Goal: Transaction & Acquisition: Purchase product/service

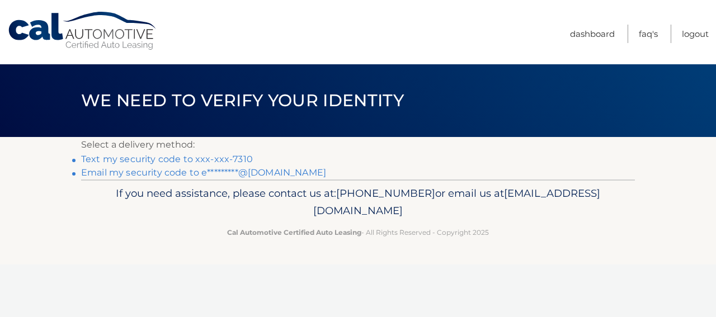
click at [141, 160] on link "Text my security code to xxx-xxx-7310" at bounding box center [167, 159] width 172 height 11
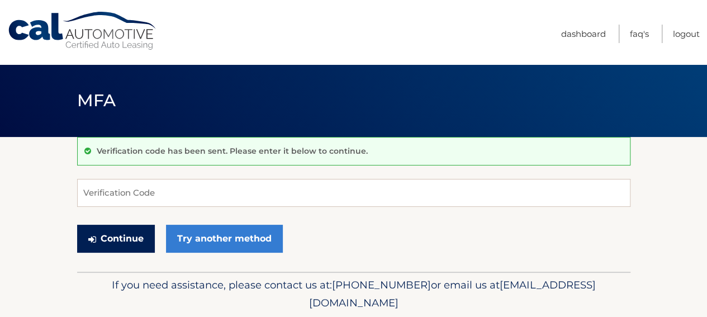
click at [114, 239] on button "Continue" at bounding box center [116, 239] width 78 height 28
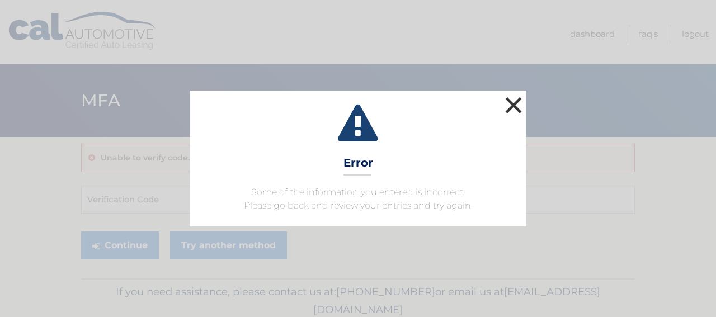
click at [511, 104] on button "×" at bounding box center [513, 105] width 22 height 22
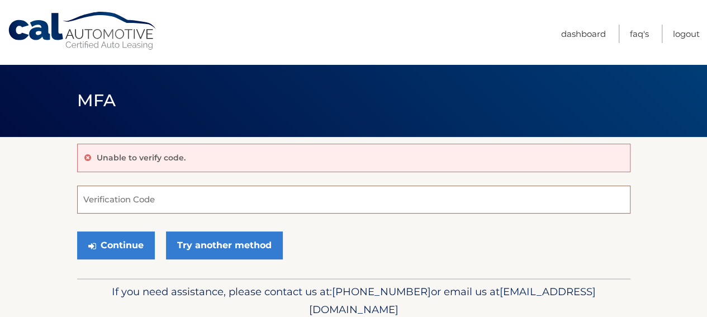
click at [113, 201] on input "Verification Code" at bounding box center [354, 200] width 554 height 28
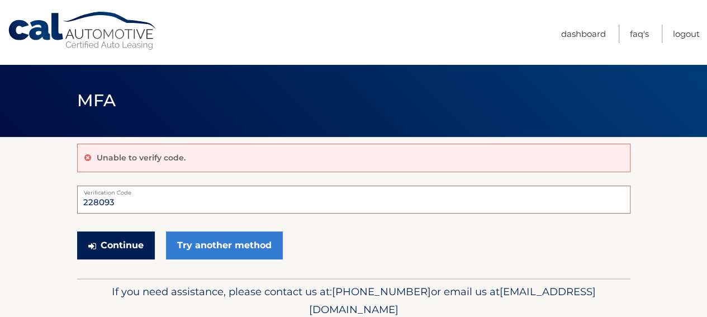
type input "228093"
click at [115, 243] on button "Continue" at bounding box center [116, 245] width 78 height 28
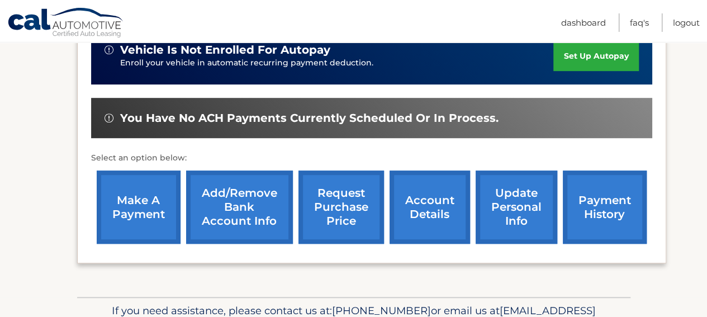
scroll to position [335, 0]
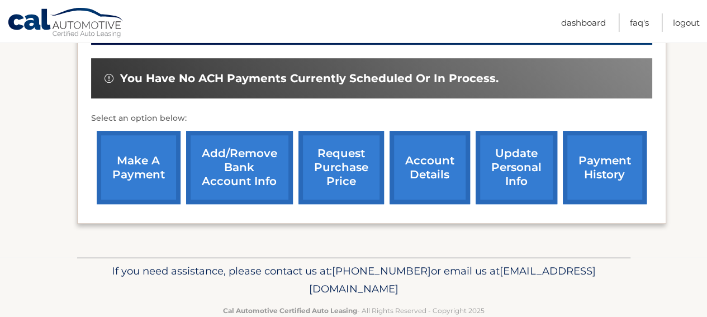
click at [133, 166] on link "make a payment" at bounding box center [139, 167] width 84 height 73
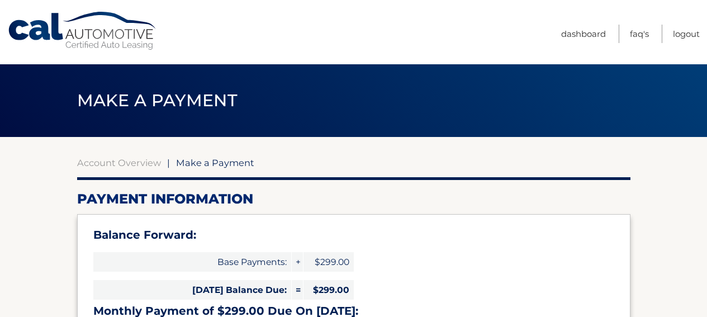
select select "Y2FmOGMwNzktYzRiYy00ZWVkLThhYTYtZmFkOGM4YzIwNTBl"
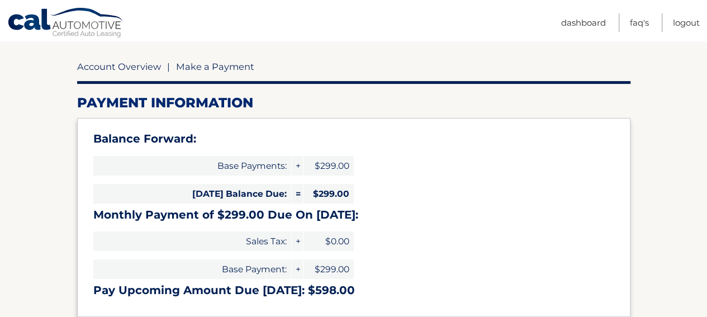
scroll to position [112, 0]
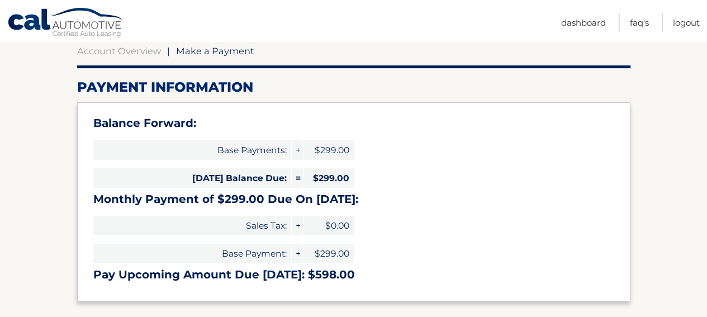
click at [143, 165] on div "Today's Balance Due: = $299.00" at bounding box center [223, 178] width 261 height 28
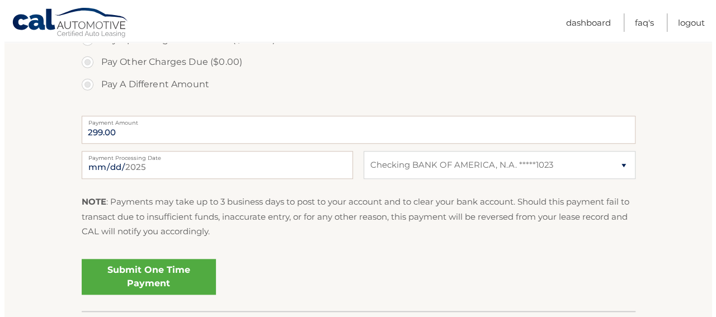
scroll to position [503, 0]
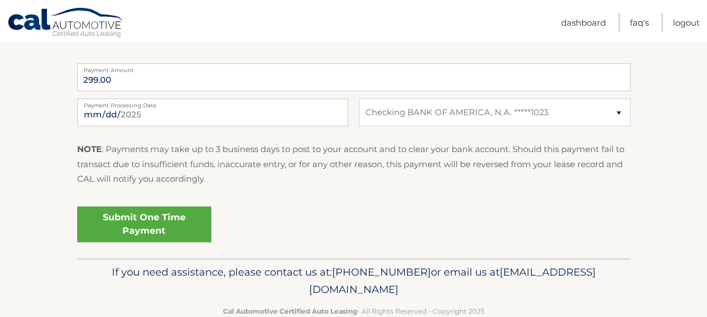
click at [120, 209] on link "Submit One Time Payment" at bounding box center [144, 224] width 134 height 36
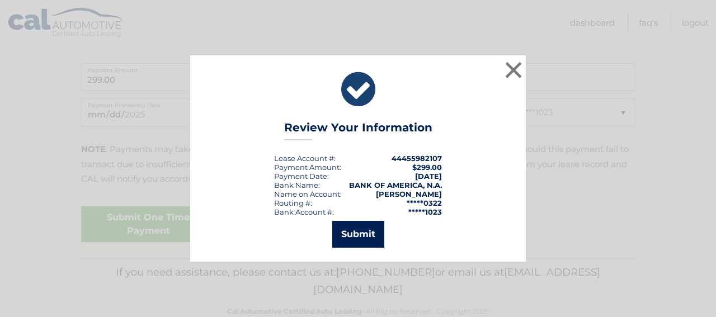
click at [354, 235] on button "Submit" at bounding box center [358, 234] width 52 height 27
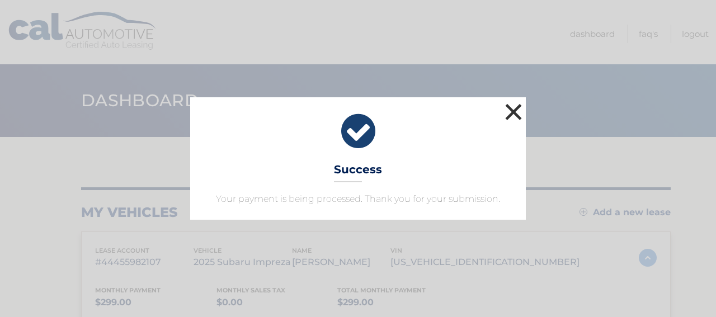
click at [504, 114] on button "×" at bounding box center [513, 112] width 22 height 22
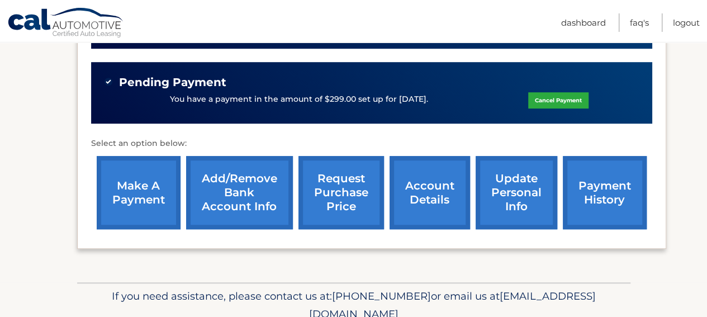
scroll to position [381, 0]
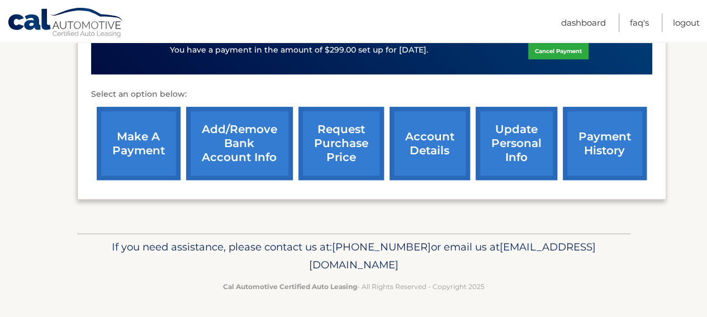
click at [429, 147] on link "account details" at bounding box center [430, 143] width 81 height 73
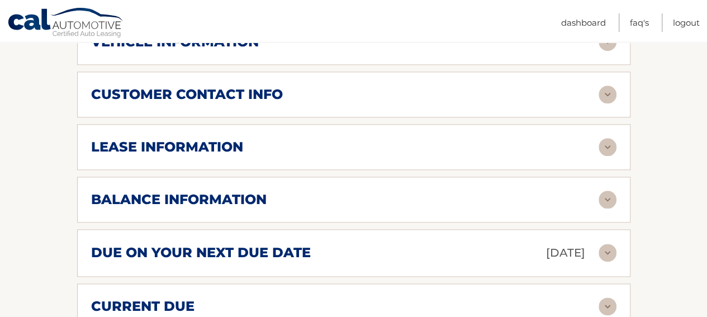
scroll to position [615, 0]
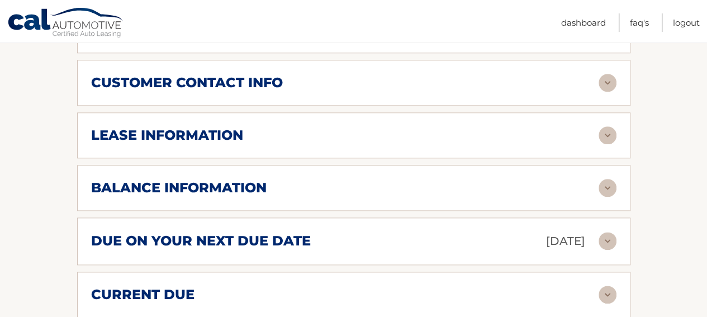
click at [610, 286] on img at bounding box center [608, 295] width 18 height 18
click at [609, 232] on img at bounding box center [608, 241] width 18 height 18
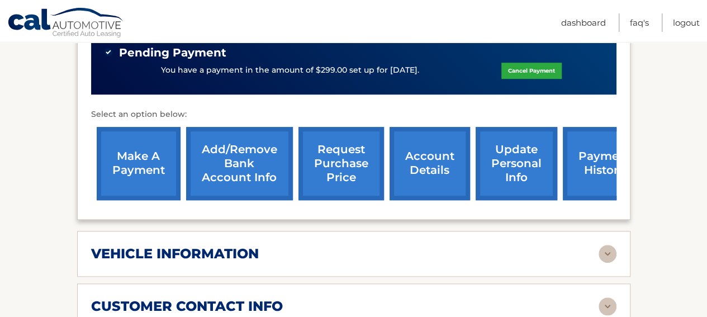
scroll to position [391, 0]
click at [420, 150] on link "account details" at bounding box center [430, 163] width 81 height 73
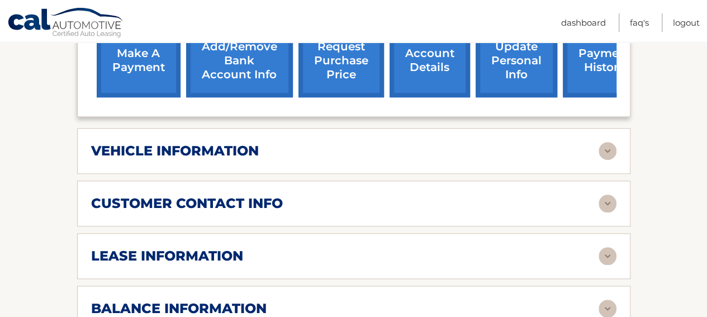
scroll to position [503, 0]
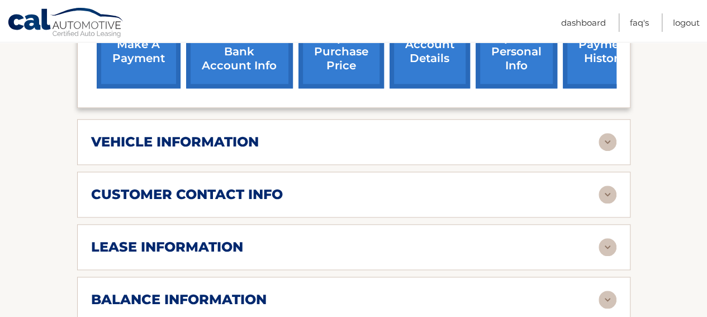
click at [606, 238] on img at bounding box center [608, 247] width 18 height 18
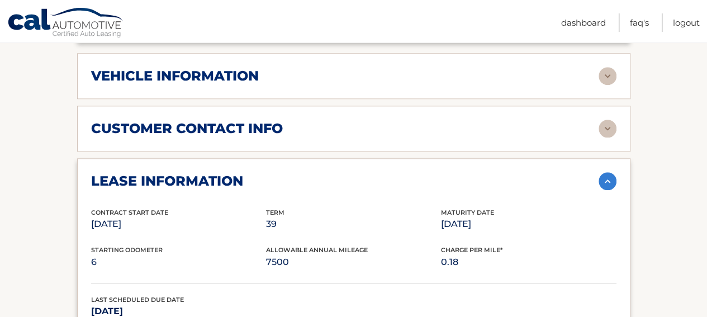
scroll to position [559, 0]
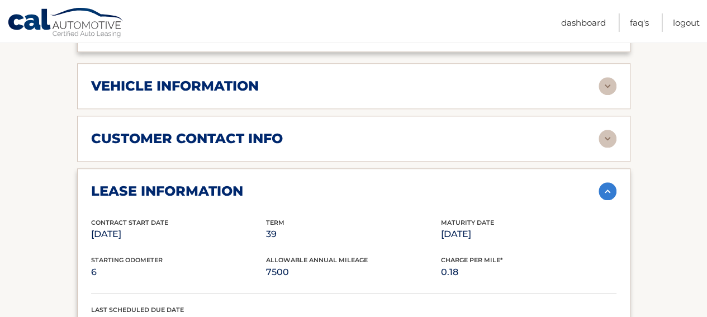
click at [607, 182] on img at bounding box center [608, 191] width 18 height 18
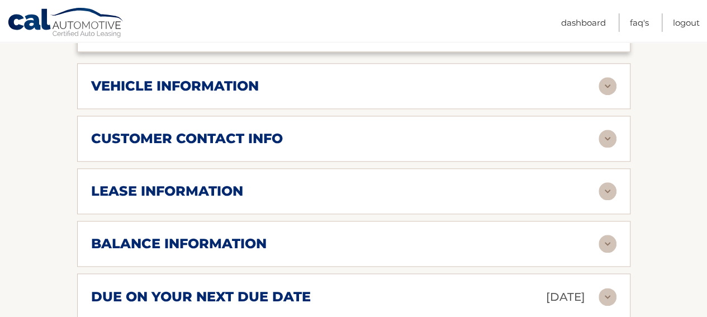
click at [608, 235] on img at bounding box center [608, 244] width 18 height 18
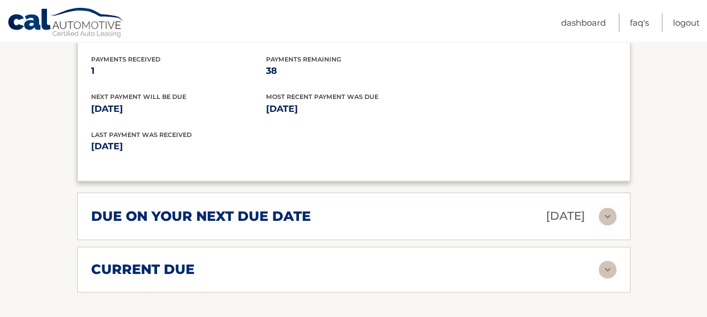
scroll to position [783, 0]
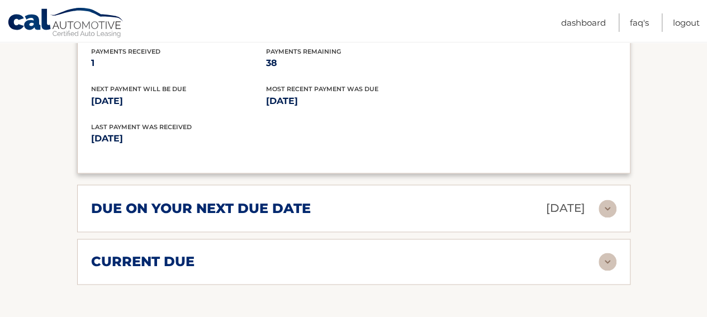
click at [606, 253] on img at bounding box center [608, 262] width 18 height 18
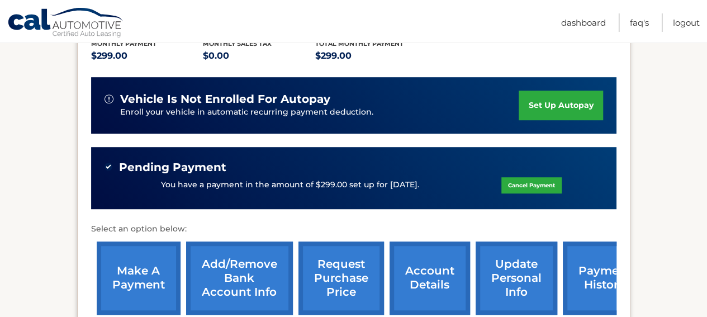
scroll to position [280, 0]
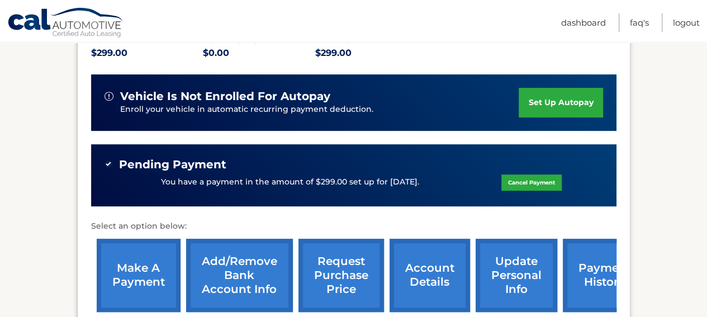
click at [379, 158] on div "Pending Payment" at bounding box center [354, 165] width 499 height 14
click at [598, 266] on link "payment history" at bounding box center [605, 275] width 84 height 73
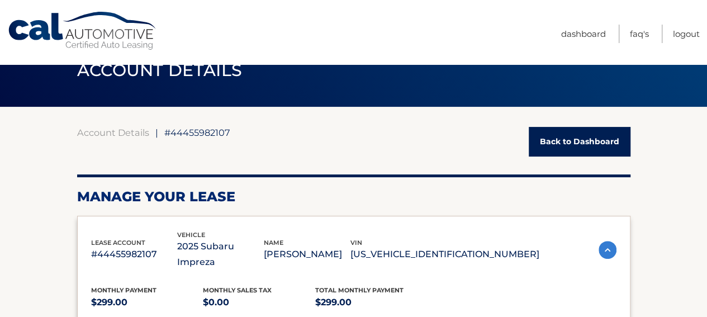
scroll to position [56, 0]
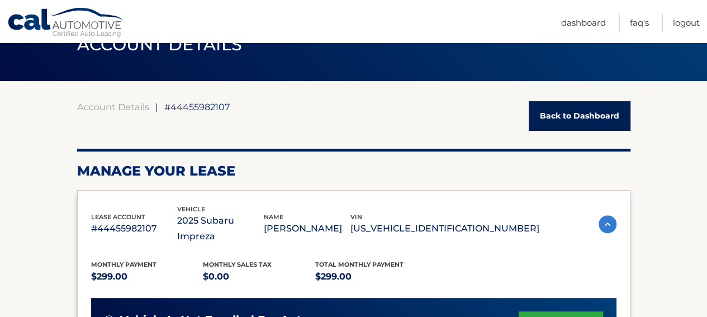
click at [569, 118] on link "Back to Dashboard" at bounding box center [580, 116] width 102 height 30
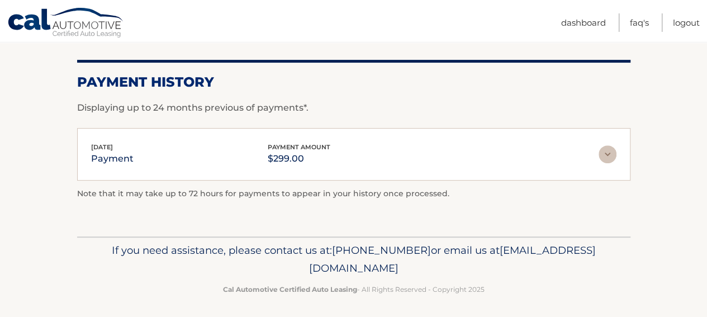
scroll to position [148, 0]
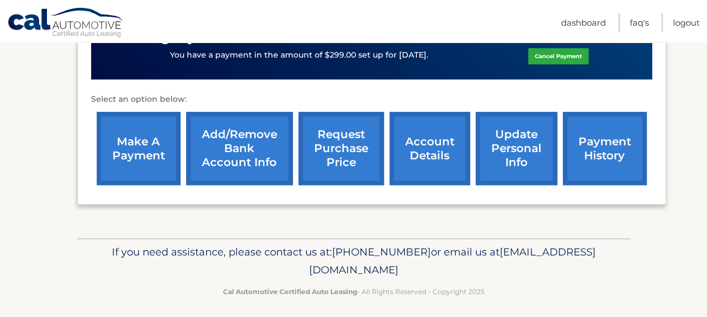
scroll to position [381, 0]
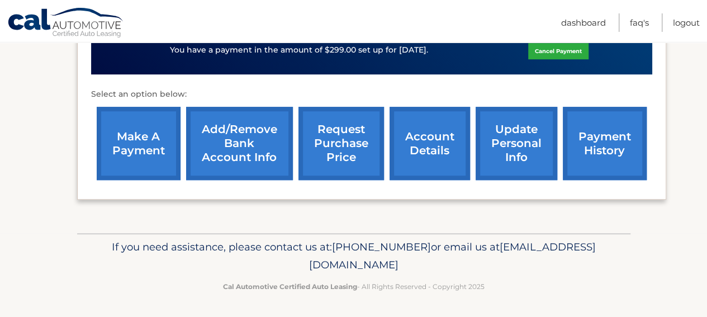
click at [125, 141] on link "make a payment" at bounding box center [139, 143] width 84 height 73
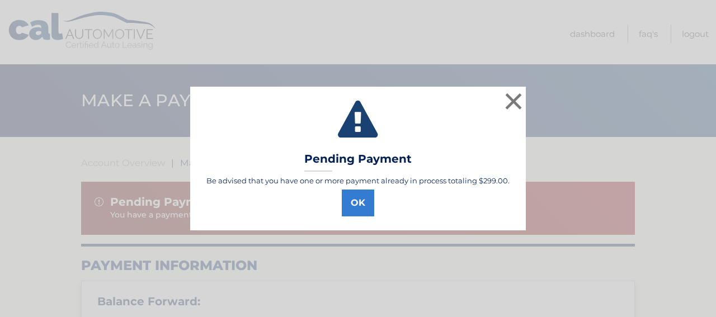
select select "Y2FmOGMwNzktYzRiYy00ZWVkLThhYTYtZmFkOGM4YzIwNTBl"
click at [369, 202] on button "OK" at bounding box center [358, 203] width 32 height 27
